Goal: Transaction & Acquisition: Book appointment/travel/reservation

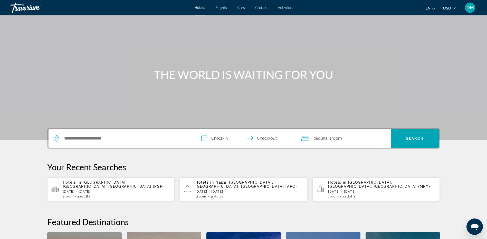
scroll to position [26, 0]
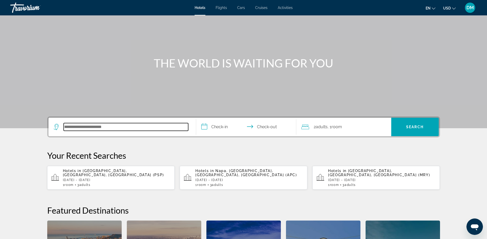
click at [113, 126] on input "Search hotel destination" at bounding box center [126, 127] width 124 height 8
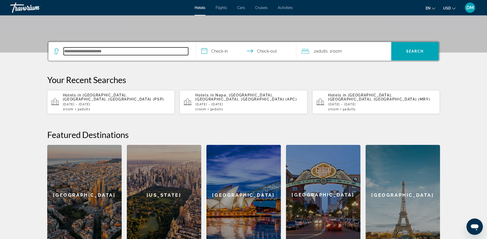
scroll to position [125, 0]
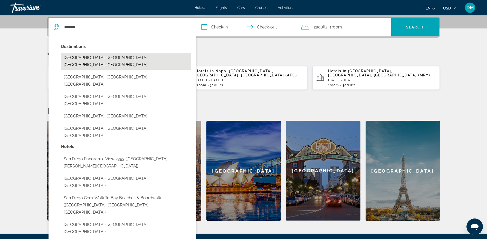
click at [118, 59] on button "[GEOGRAPHIC_DATA], [GEOGRAPHIC_DATA], [GEOGRAPHIC_DATA] ([GEOGRAPHIC_DATA])" at bounding box center [126, 61] width 130 height 17
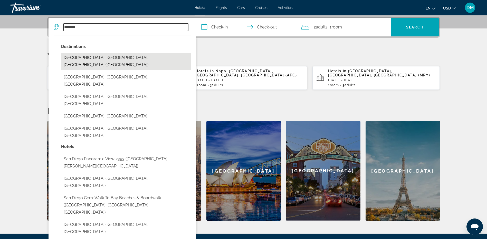
type input "**********"
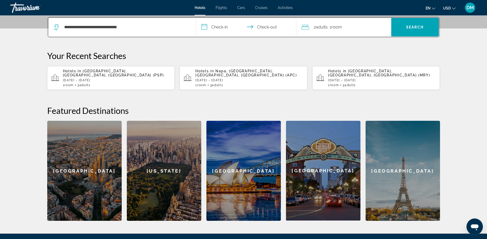
click at [223, 27] on input "**********" at bounding box center [247, 28] width 102 height 20
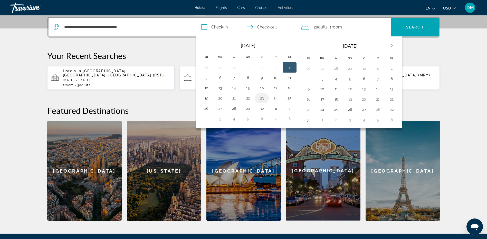
click at [261, 96] on button "23" at bounding box center [262, 98] width 8 height 7
click at [204, 107] on button "26" at bounding box center [206, 108] width 8 height 7
type input "**********"
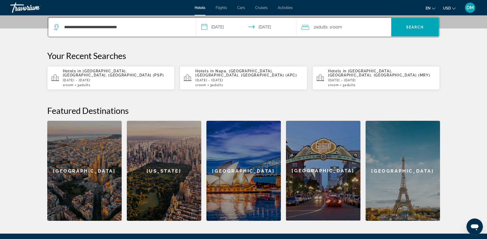
click at [327, 29] on span "Adults" at bounding box center [322, 27] width 12 height 5
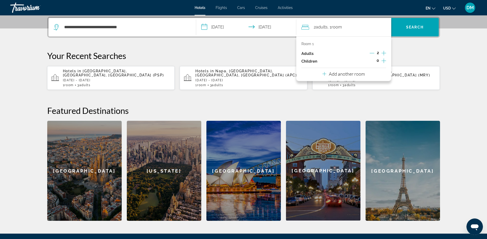
click at [383, 54] on icon "Increment adults" at bounding box center [383, 53] width 5 height 6
click at [409, 30] on span "Search" at bounding box center [414, 27] width 47 height 12
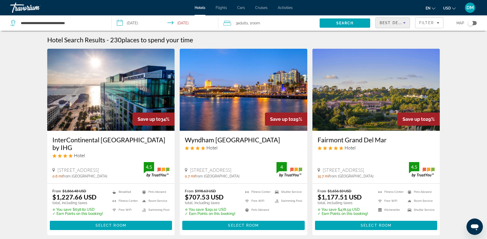
click at [389, 23] on span "Best Deals" at bounding box center [392, 23] width 27 height 4
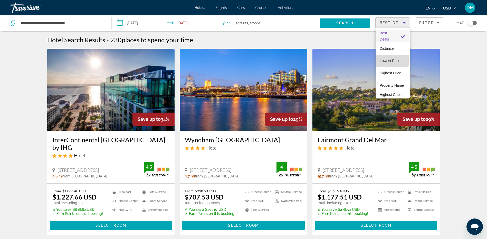
click at [391, 60] on span "Lowest Price" at bounding box center [389, 61] width 21 height 4
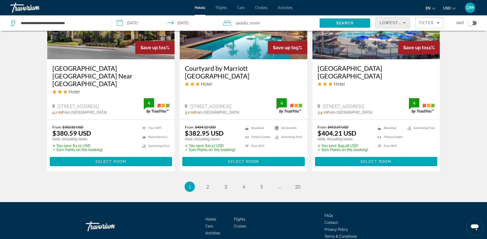
scroll to position [660, 0]
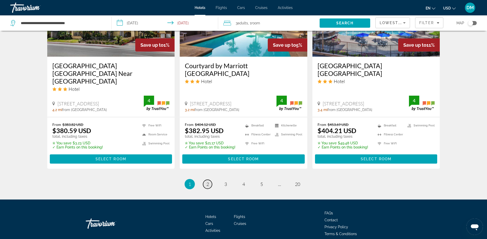
click at [207, 181] on span "2" at bounding box center [207, 184] width 3 height 6
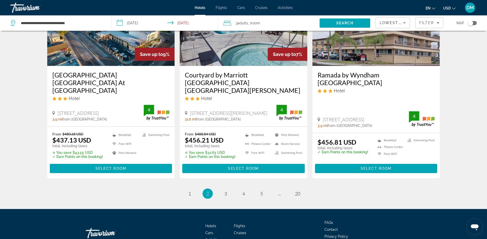
scroll to position [667, 0]
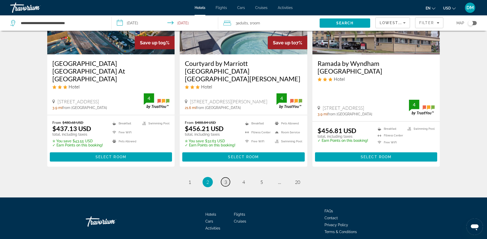
click at [226, 179] on span "3" at bounding box center [225, 182] width 3 height 6
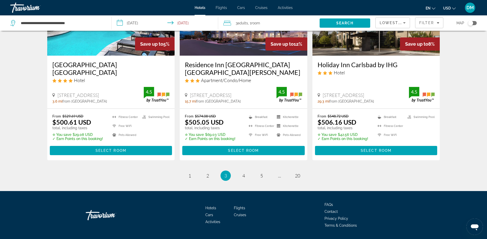
scroll to position [667, 0]
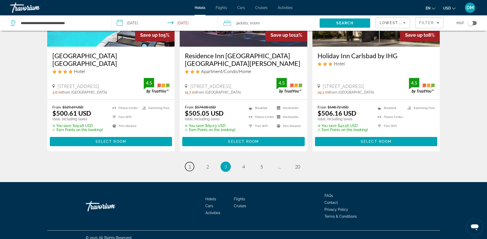
click at [192, 169] on link "page 1" at bounding box center [189, 166] width 9 height 9
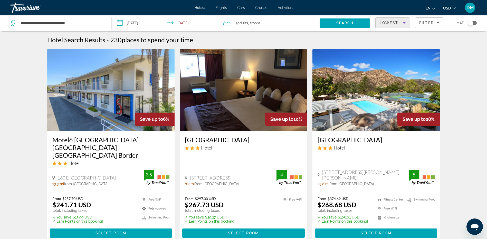
click at [385, 23] on span "Lowest Price" at bounding box center [395, 23] width 33 height 4
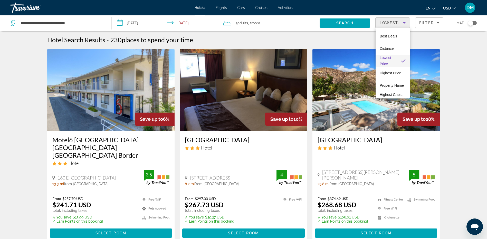
click at [356, 86] on div at bounding box center [243, 119] width 487 height 239
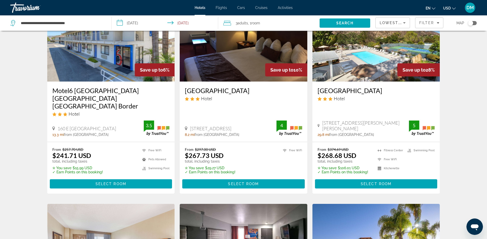
scroll to position [51, 0]
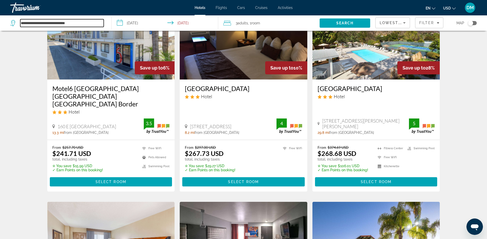
click at [68, 21] on input "**********" at bounding box center [61, 23] width 83 height 8
drag, startPoint x: 82, startPoint y: 21, endPoint x: 20, endPoint y: 25, distance: 61.7
click at [20, 25] on div "**********" at bounding box center [56, 23] width 93 height 8
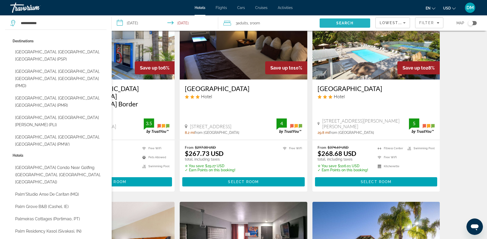
click at [357, 22] on span "Search" at bounding box center [344, 23] width 51 height 12
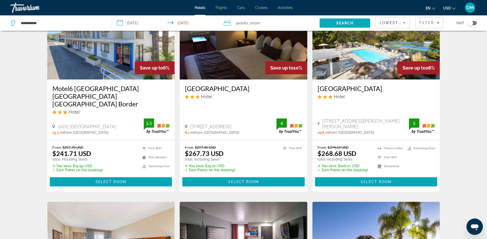
click at [348, 21] on span "Search" at bounding box center [344, 23] width 51 height 12
click at [83, 23] on input "**********" at bounding box center [61, 23] width 83 height 8
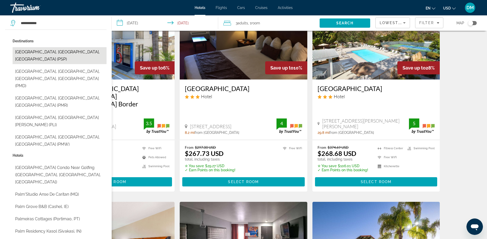
click at [80, 52] on button "[GEOGRAPHIC_DATA], [GEOGRAPHIC_DATA], [GEOGRAPHIC_DATA] (PSP)" at bounding box center [60, 55] width 94 height 17
type input "**********"
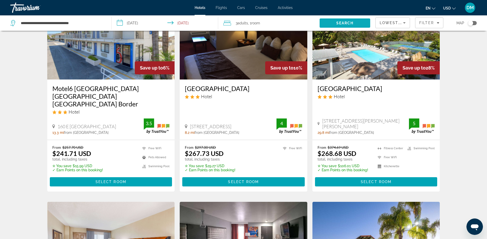
click at [332, 18] on span "Search" at bounding box center [344, 23] width 51 height 12
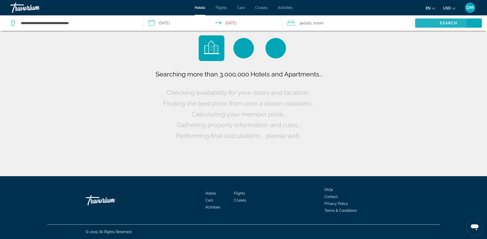
scroll to position [0, 0]
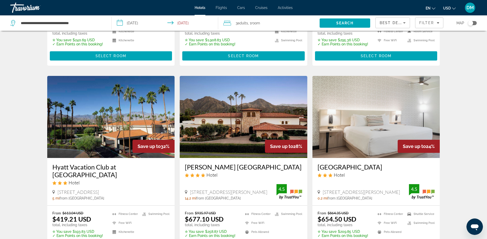
scroll to position [180, 0]
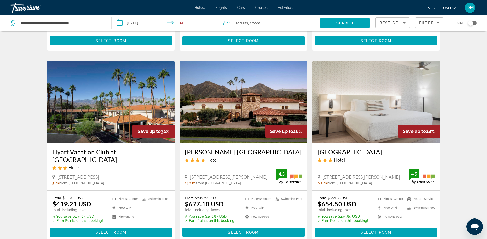
click at [394, 23] on span "Best Deals" at bounding box center [392, 23] width 27 height 4
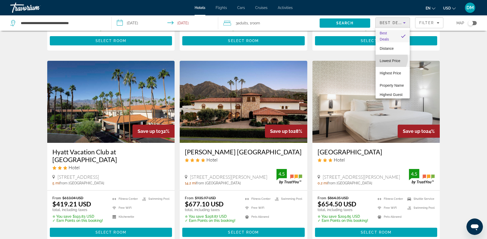
click at [388, 59] on span "Lowest Price" at bounding box center [389, 61] width 21 height 4
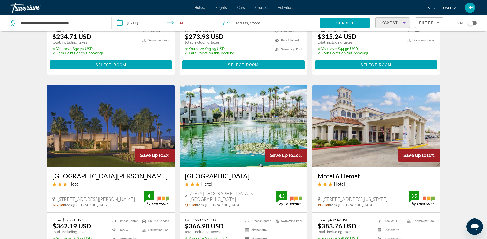
scroll to position [180, 0]
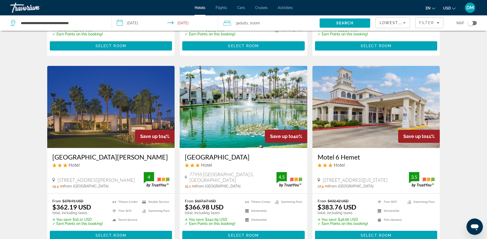
click at [142, 95] on img "Main content" at bounding box center [110, 107] width 127 height 82
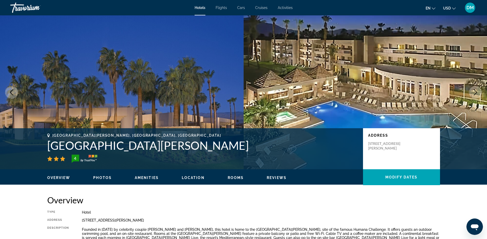
click at [106, 179] on span "Photos" at bounding box center [102, 178] width 18 height 4
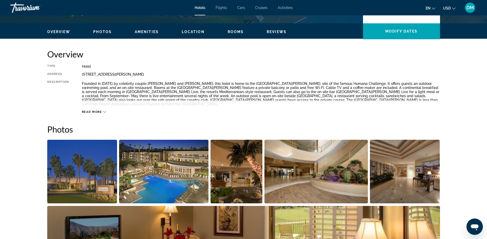
scroll to position [133, 0]
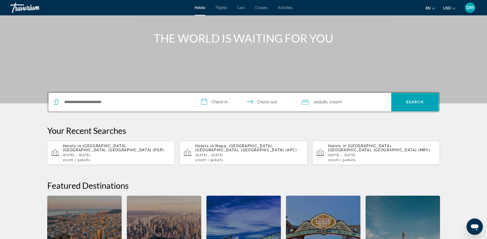
scroll to position [51, 0]
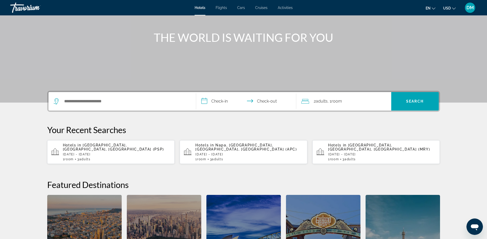
click at [152, 153] on p "[DATE] - [DATE]" at bounding box center [117, 155] width 108 height 4
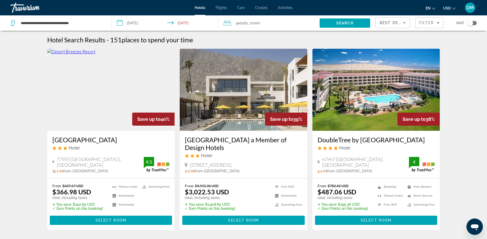
scroll to position [26, 0]
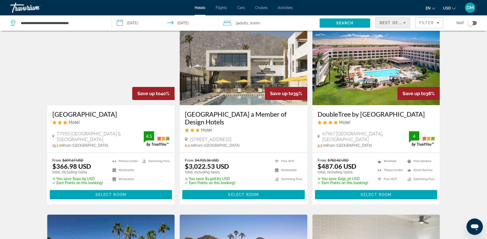
click at [400, 24] on span "Best Deals" at bounding box center [392, 23] width 27 height 4
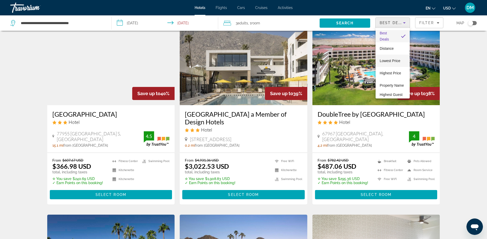
click at [395, 61] on span "Lowest Price" at bounding box center [389, 61] width 21 height 4
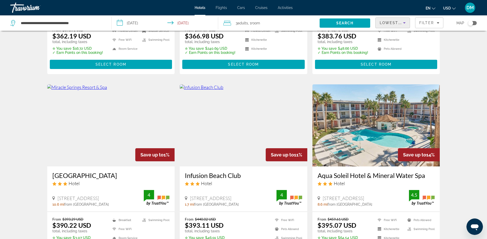
scroll to position [359, 0]
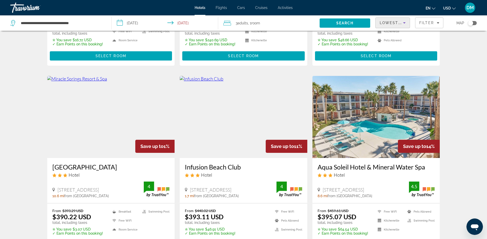
click at [168, 116] on img "Main content" at bounding box center [110, 117] width 127 height 82
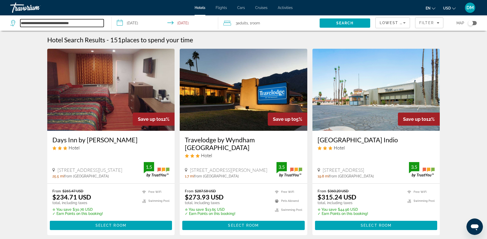
click at [83, 23] on input "**********" at bounding box center [61, 23] width 83 height 8
drag, startPoint x: 83, startPoint y: 23, endPoint x: 11, endPoint y: 24, distance: 71.8
click at [11, 24] on div "**********" at bounding box center [56, 23] width 93 height 8
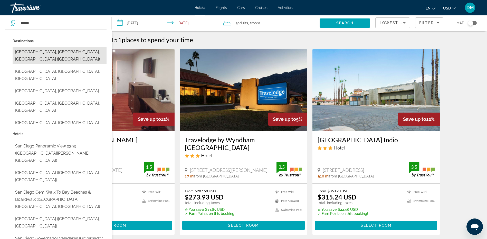
click at [59, 51] on button "[GEOGRAPHIC_DATA], [GEOGRAPHIC_DATA], [GEOGRAPHIC_DATA] ([GEOGRAPHIC_DATA])" at bounding box center [60, 55] width 94 height 17
type input "**********"
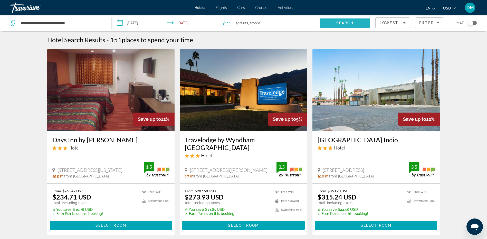
click at [347, 22] on span "Search" at bounding box center [344, 23] width 17 height 4
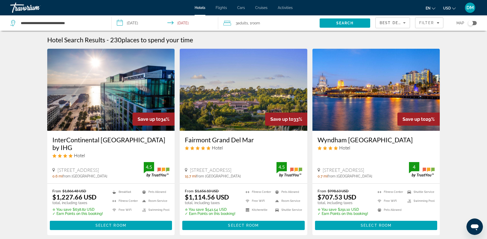
click at [395, 23] on span "Best Deals" at bounding box center [392, 23] width 27 height 4
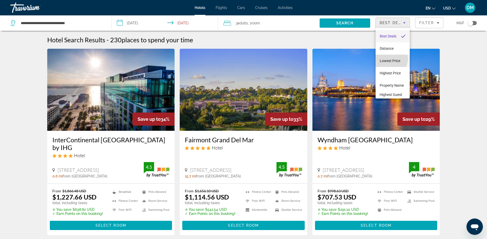
click at [389, 59] on span "Lowest Price" at bounding box center [389, 61] width 21 height 4
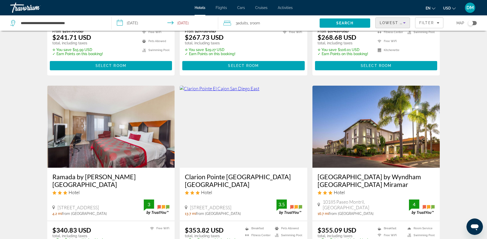
scroll to position [180, 0]
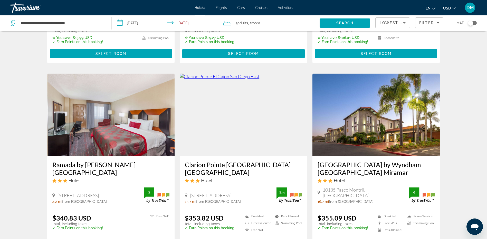
click at [367, 129] on img "Main content" at bounding box center [375, 115] width 127 height 82
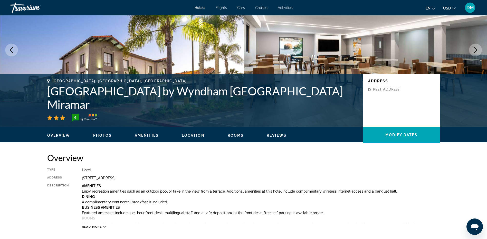
scroll to position [51, 0]
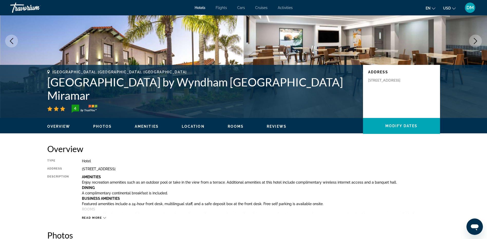
click at [103, 217] on icon "Main content" at bounding box center [104, 217] width 3 height 3
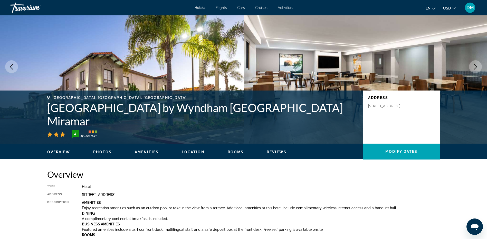
scroll to position [0, 0]
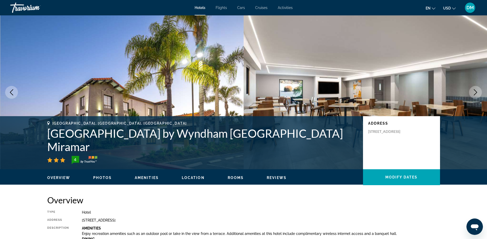
click at [10, 92] on icon "Previous image" at bounding box center [11, 92] width 6 height 6
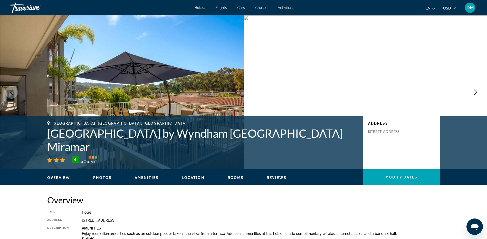
click at [10, 92] on icon "Previous image" at bounding box center [11, 92] width 6 height 6
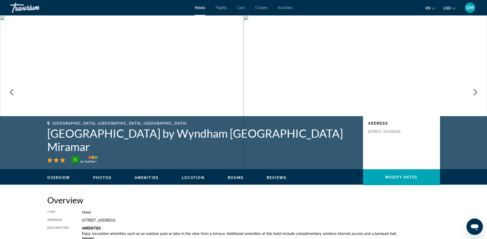
click at [10, 92] on icon "Previous image" at bounding box center [11, 92] width 6 height 6
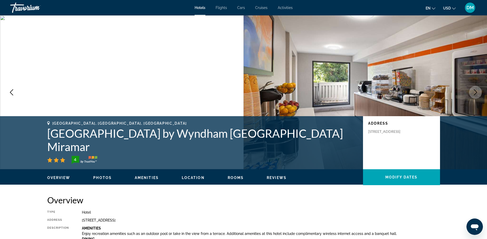
click at [10, 92] on icon "Previous image" at bounding box center [11, 92] width 6 height 6
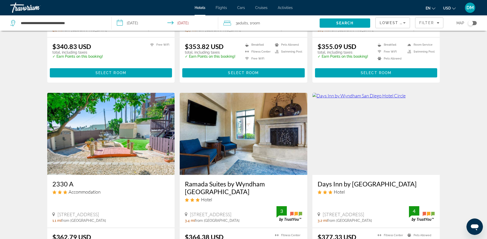
scroll to position [359, 0]
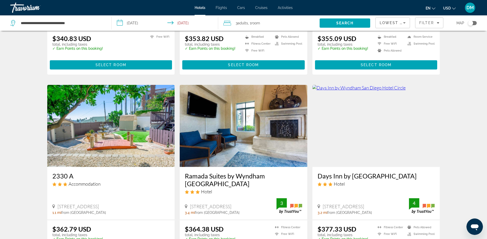
click at [251, 136] on img "Main content" at bounding box center [243, 126] width 127 height 82
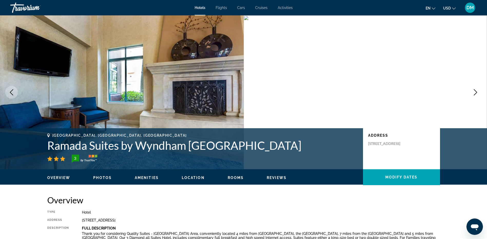
click at [110, 177] on span "Photos" at bounding box center [102, 178] width 18 height 4
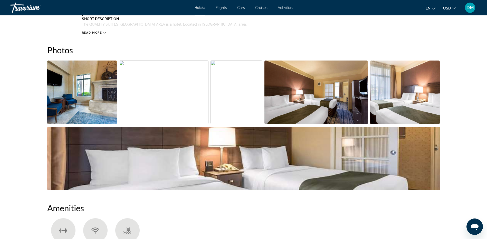
scroll to position [251, 0]
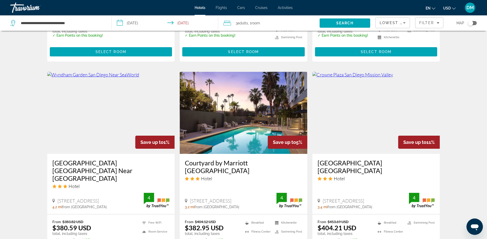
scroll to position [564, 0]
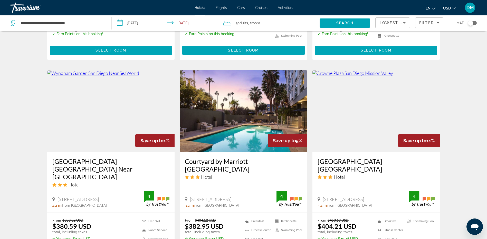
click at [240, 112] on img "Main content" at bounding box center [243, 111] width 127 height 82
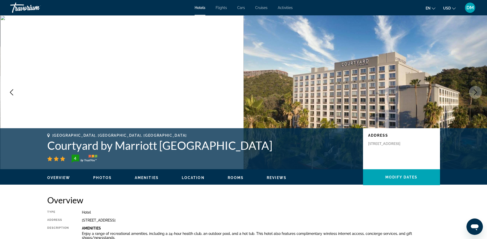
click at [102, 178] on span "Photos" at bounding box center [102, 178] width 18 height 4
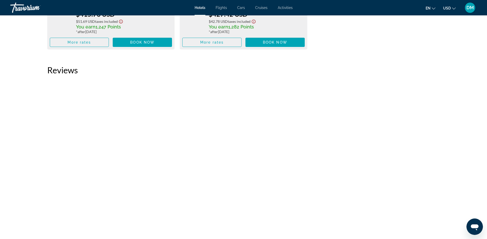
scroll to position [1123, 0]
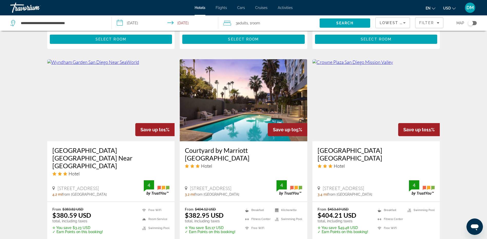
scroll to position [590, 0]
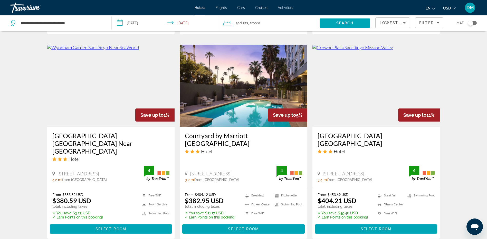
click at [353, 73] on img "Main content" at bounding box center [375, 86] width 127 height 82
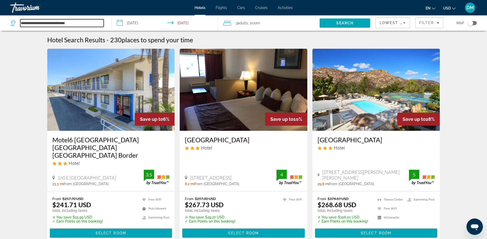
click at [79, 23] on input "**********" at bounding box center [61, 23] width 83 height 8
drag, startPoint x: 79, startPoint y: 23, endPoint x: 21, endPoint y: 22, distance: 58.2
click at [21, 22] on input "**********" at bounding box center [61, 23] width 83 height 8
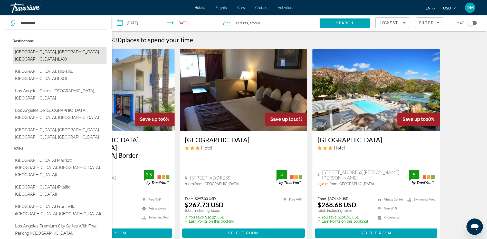
click at [73, 50] on button "[GEOGRAPHIC_DATA], [GEOGRAPHIC_DATA], [GEOGRAPHIC_DATA] (LAX)" at bounding box center [60, 55] width 94 height 17
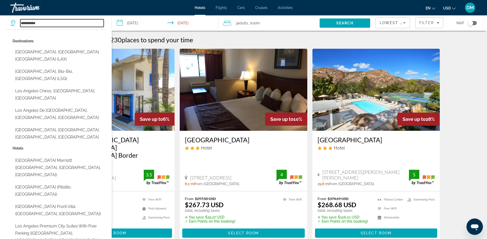
type input "**********"
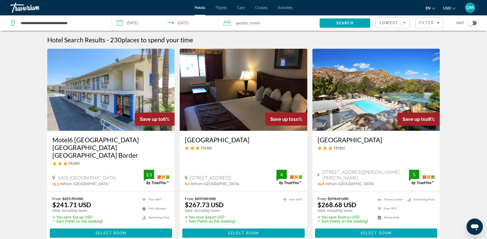
click at [249, 24] on span ", 1 Room rooms" at bounding box center [254, 22] width 12 height 7
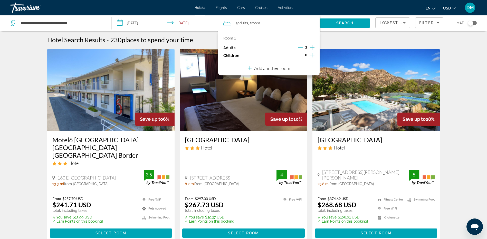
click at [299, 47] on icon "Decrement adults" at bounding box center [300, 47] width 5 height 5
click at [132, 23] on input "**********" at bounding box center [166, 23] width 109 height 17
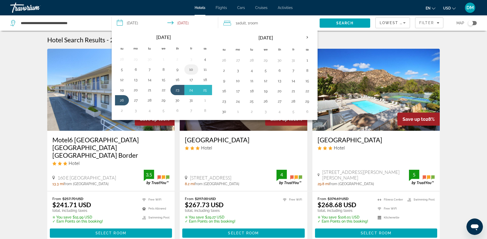
click at [191, 69] on button "10" at bounding box center [191, 69] width 8 height 7
click at [123, 71] on button "5" at bounding box center [122, 69] width 8 height 7
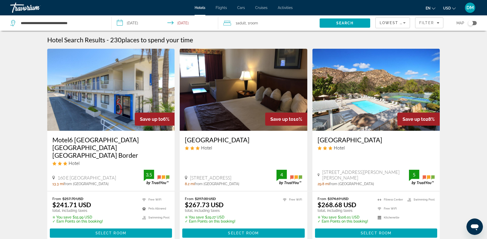
click at [136, 25] on input "**********" at bounding box center [166, 23] width 109 height 17
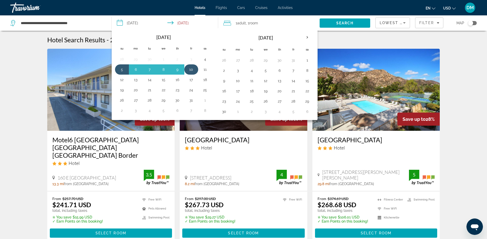
click at [192, 69] on button "10" at bounding box center [191, 69] width 8 height 7
click at [124, 80] on button "12" at bounding box center [122, 79] width 8 height 7
type input "**********"
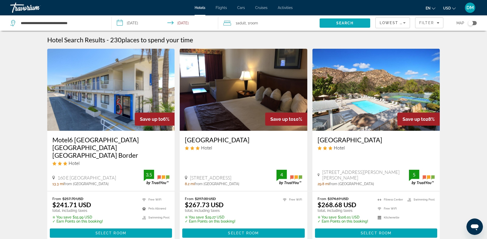
click at [348, 25] on span "Search" at bounding box center [344, 23] width 17 height 4
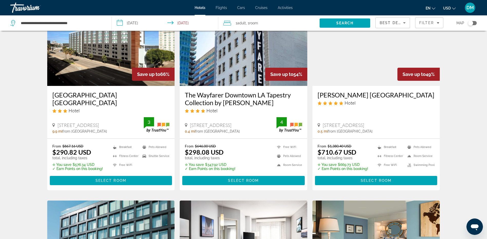
scroll to position [51, 0]
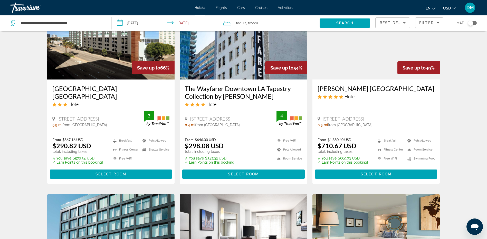
click at [399, 22] on span "Best Deals" at bounding box center [392, 23] width 27 height 4
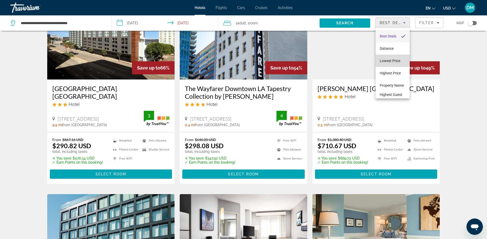
click at [394, 61] on span "Lowest Price" at bounding box center [389, 61] width 21 height 4
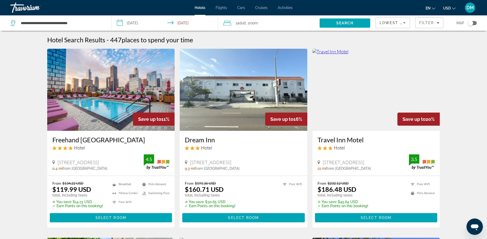
click at [142, 99] on img "Main content" at bounding box center [110, 90] width 127 height 82
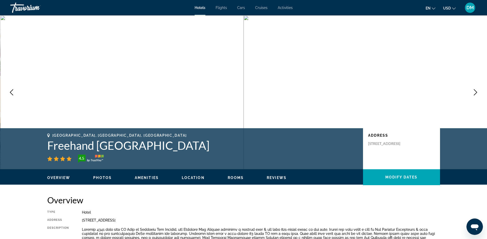
click at [111, 178] on span "Photos" at bounding box center [102, 178] width 18 height 4
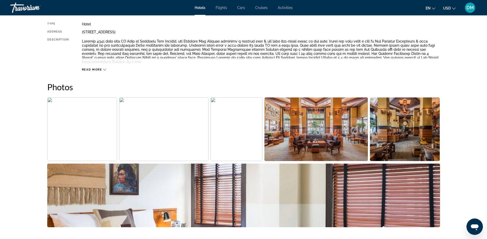
scroll to position [188, 0]
click at [92, 139] on img "Open full-screen image slider" at bounding box center [82, 130] width 70 height 64
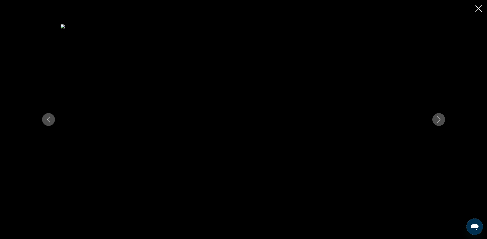
click at [437, 120] on icon "Next image" at bounding box center [438, 119] width 6 height 6
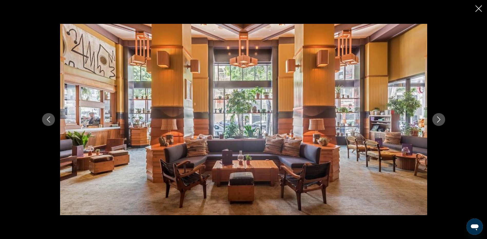
click at [437, 120] on icon "Next image" at bounding box center [438, 119] width 6 height 6
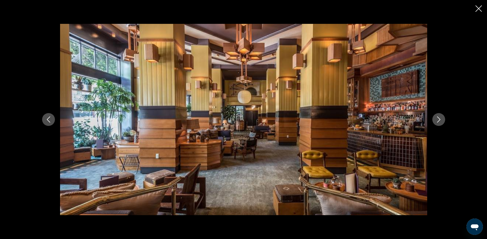
click at [437, 120] on icon "Next image" at bounding box center [438, 119] width 6 height 6
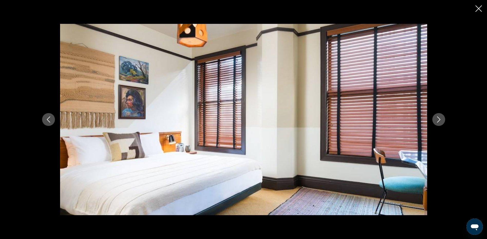
click at [437, 120] on icon "Next image" at bounding box center [438, 119] width 6 height 6
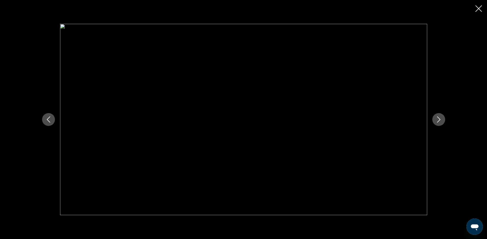
click at [437, 120] on icon "Next image" at bounding box center [438, 119] width 6 height 6
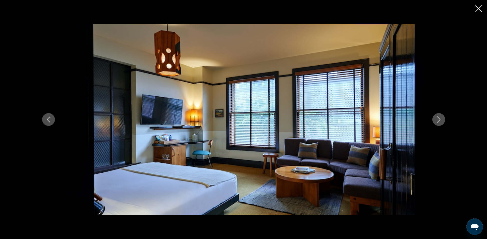
click at [437, 120] on icon "Next image" at bounding box center [438, 119] width 6 height 6
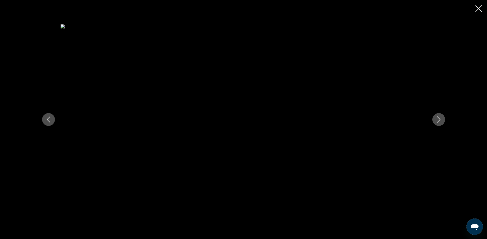
click at [437, 120] on icon "Next image" at bounding box center [438, 119] width 6 height 6
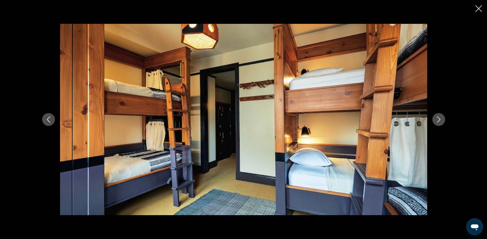
click at [437, 120] on icon "Next image" at bounding box center [438, 119] width 6 height 6
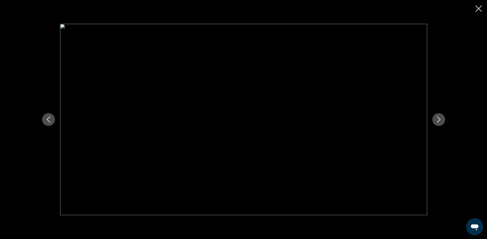
click at [437, 120] on icon "Next image" at bounding box center [438, 119] width 6 height 6
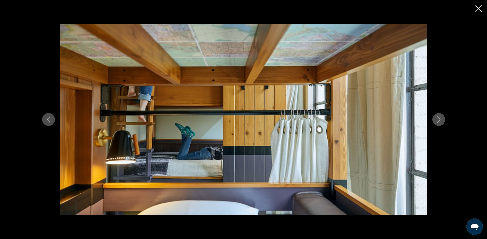
click at [437, 120] on icon "Next image" at bounding box center [438, 119] width 6 height 6
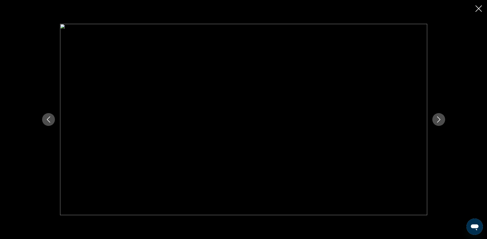
click at [437, 120] on icon "Next image" at bounding box center [438, 119] width 6 height 6
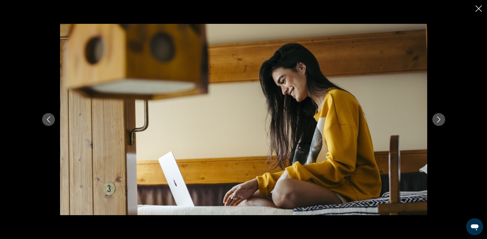
click at [437, 120] on icon "Next image" at bounding box center [438, 119] width 6 height 6
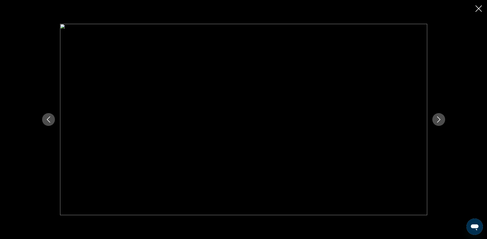
click at [479, 10] on icon "Close slideshow" at bounding box center [478, 8] width 6 height 6
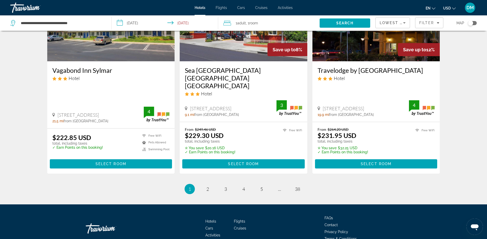
scroll to position [667, 0]
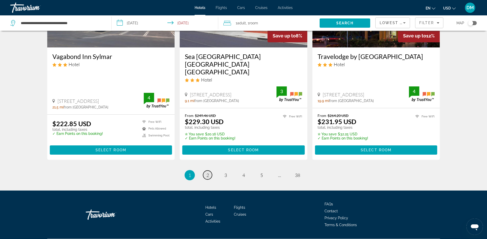
click at [208, 172] on span "2" at bounding box center [207, 175] width 3 height 6
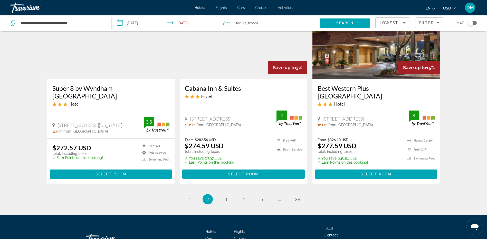
scroll to position [652, 0]
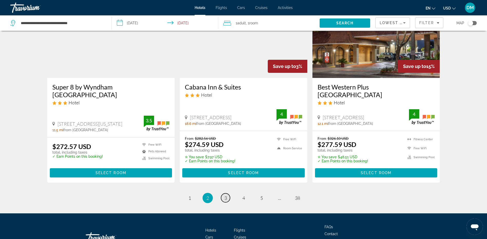
click at [228, 193] on link "page 3" at bounding box center [225, 197] width 9 height 9
